Goal: Transaction & Acquisition: Obtain resource

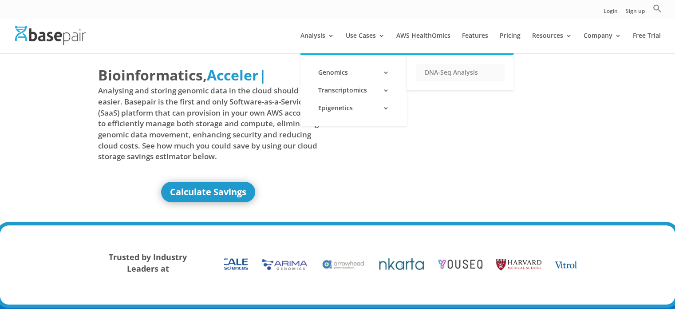
click at [443, 71] on link "DNA-Seq Analysis" at bounding box center [460, 72] width 89 height 18
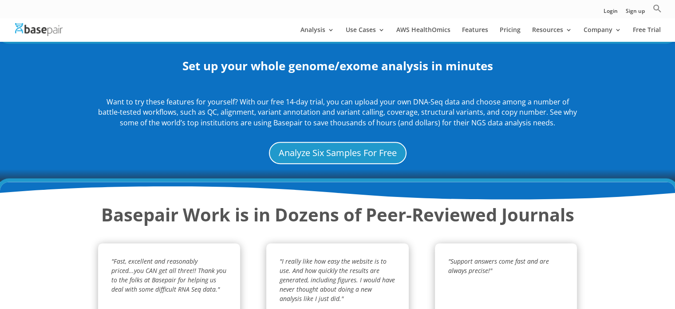
scroll to position [1049, 0]
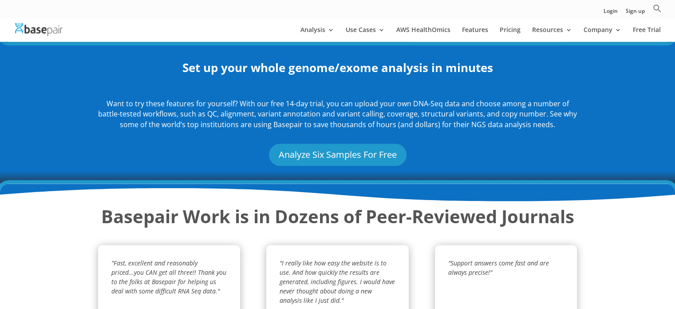
click at [361, 151] on link "Analyze Six Samples For Free" at bounding box center [338, 154] width 138 height 22
